Goal: Information Seeking & Learning: Find specific fact

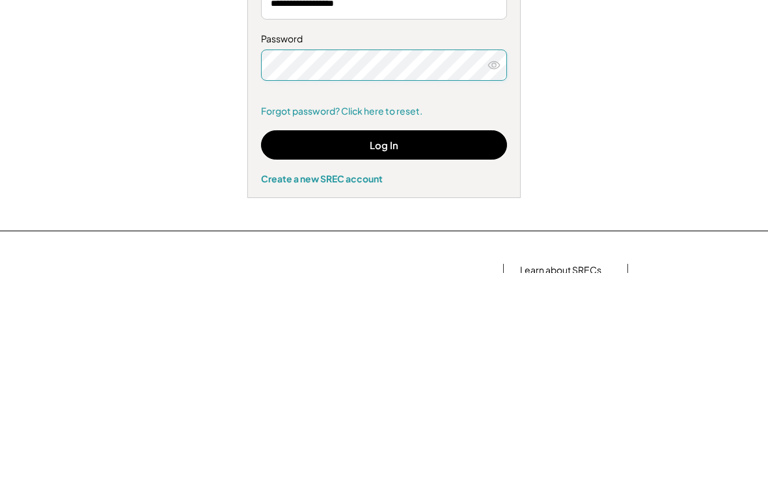
click at [387, 343] on button "Log In" at bounding box center [384, 357] width 246 height 29
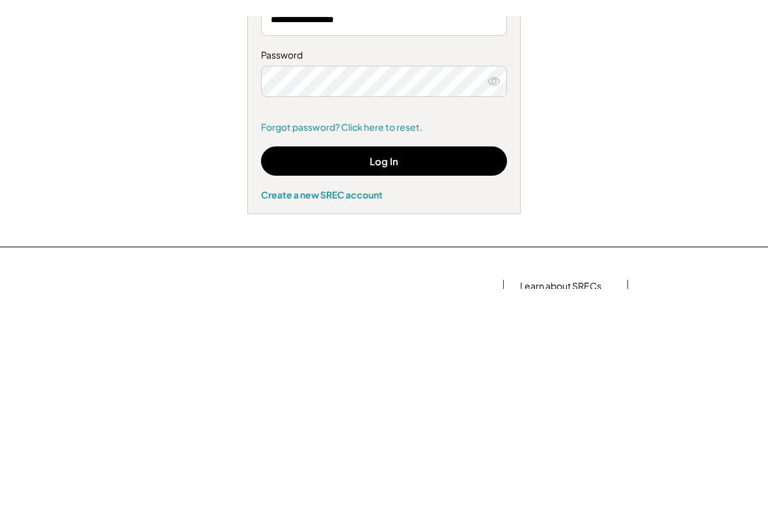
scroll to position [213, 0]
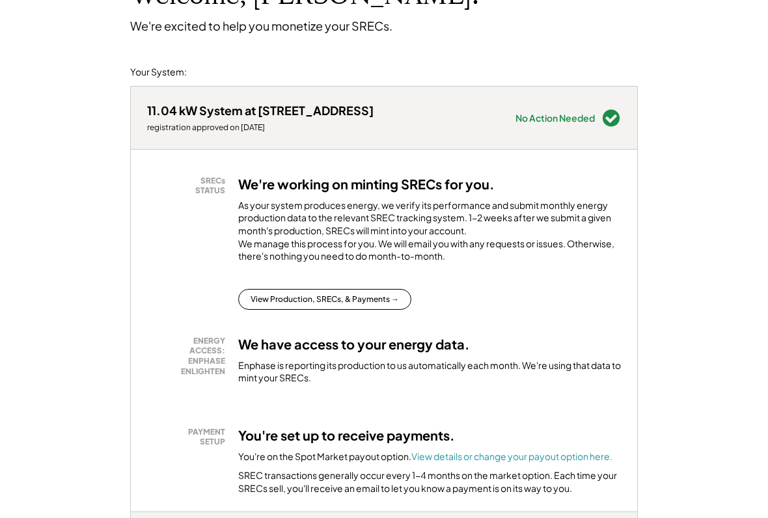
scroll to position [112, 0]
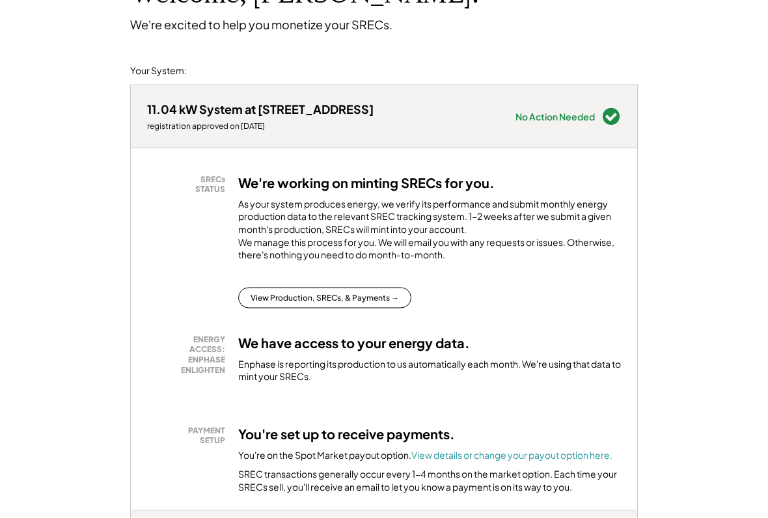
click at [365, 304] on button "View Production, SRECs, & Payments →" at bounding box center [324, 298] width 173 height 21
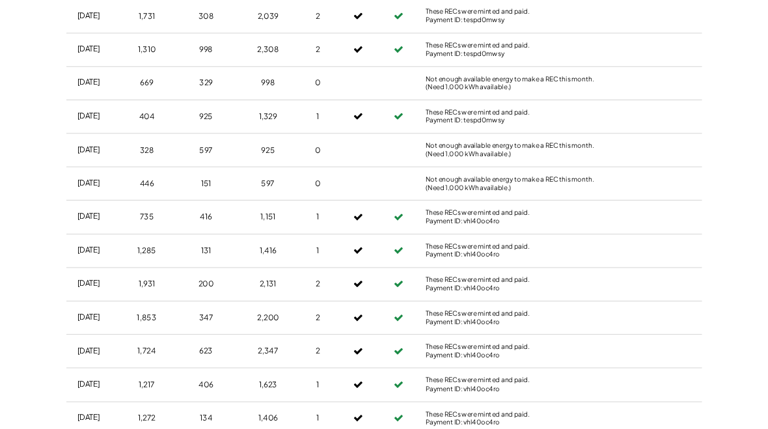
scroll to position [1907, 28]
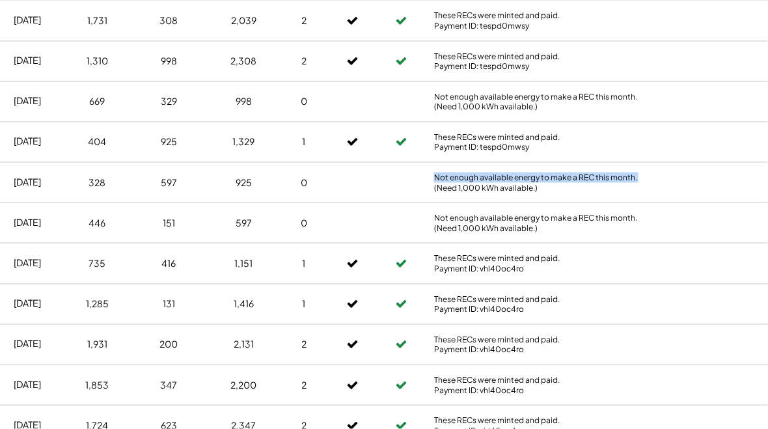
click at [633, 213] on div "Not enough available energy to make a REC this month. (Need 1,000 kWh available…" at bounding box center [544, 223] width 221 height 20
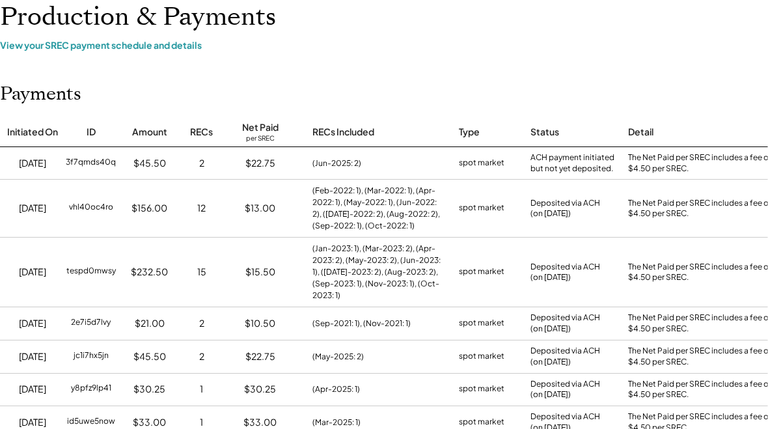
scroll to position [0, 26]
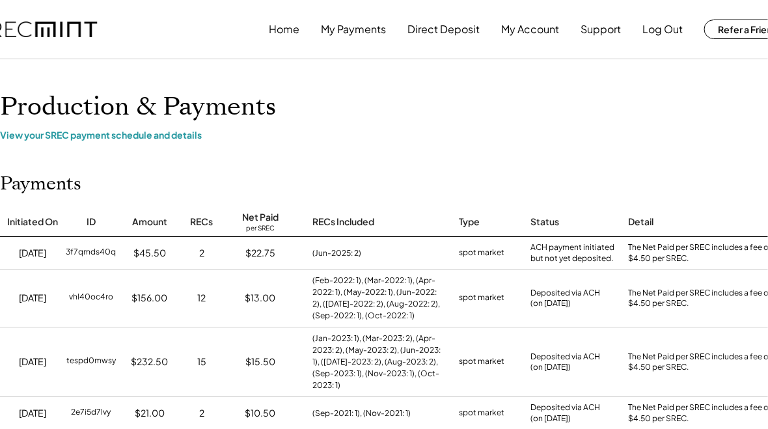
click at [661, 28] on button "Log Out" at bounding box center [662, 29] width 40 height 26
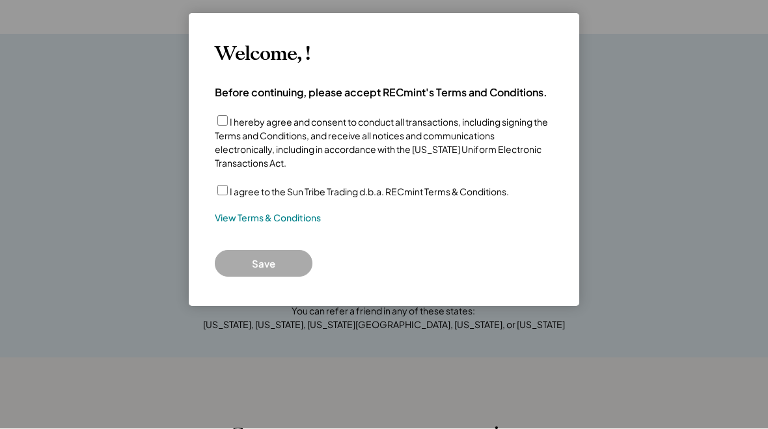
scroll to position [149, 0]
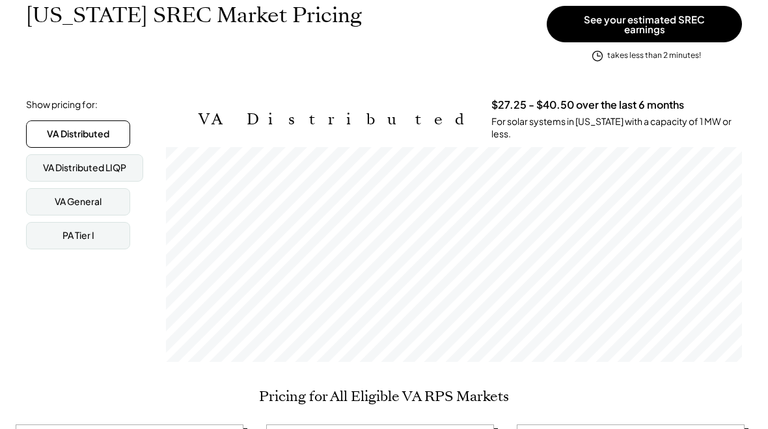
scroll to position [218, 0]
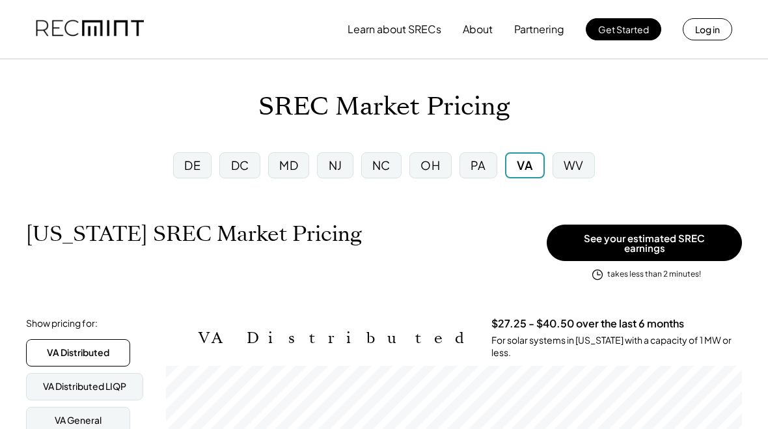
click at [428, 168] on div "OH" at bounding box center [431, 165] width 20 height 16
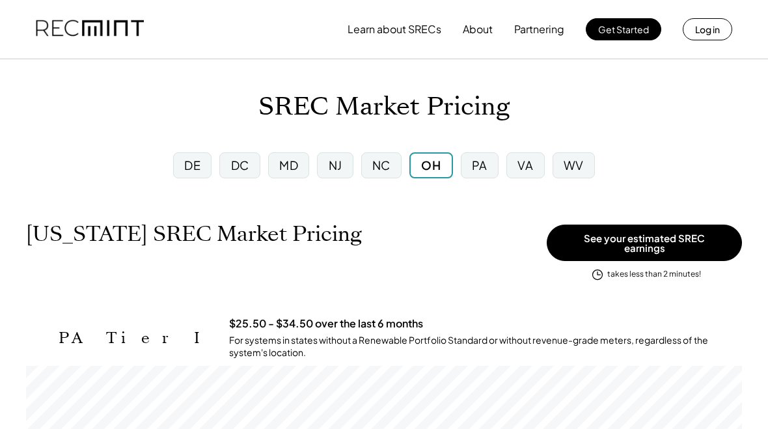
click at [576, 164] on div "WV" at bounding box center [574, 165] width 20 height 16
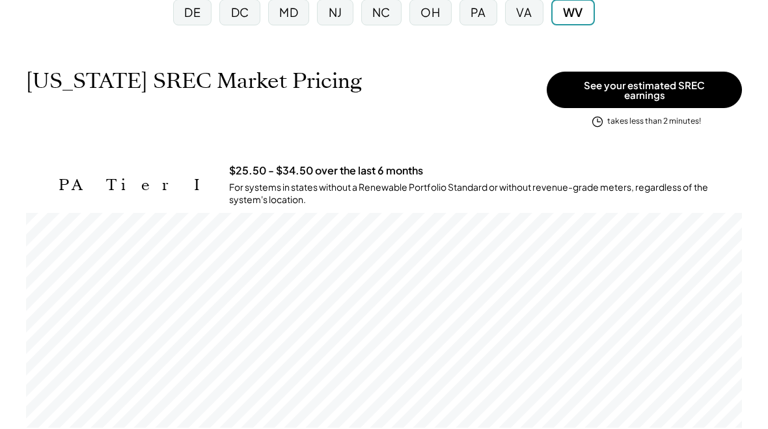
scroll to position [152, 0]
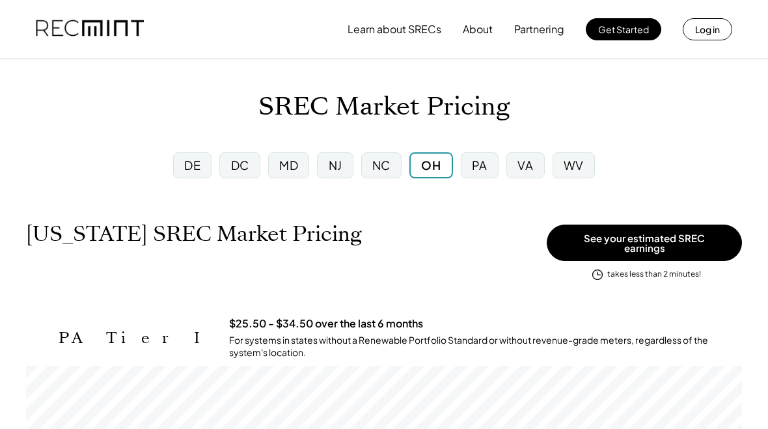
click at [528, 168] on div "VA" at bounding box center [526, 165] width 16 height 16
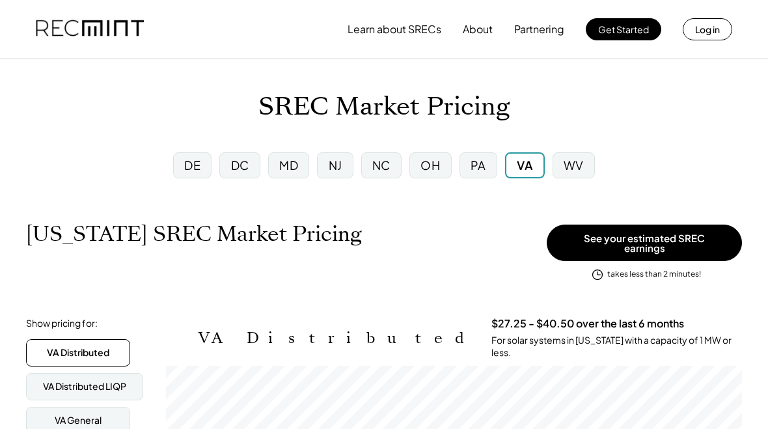
scroll to position [215, 576]
